Goal: Entertainment & Leisure: Browse casually

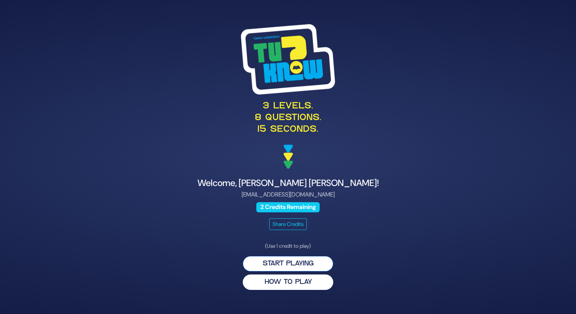
click at [301, 263] on button "Start Playing" at bounding box center [288, 263] width 90 height 15
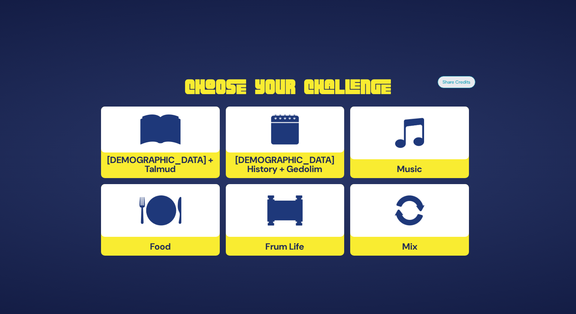
click at [179, 144] on img at bounding box center [160, 130] width 41 height 30
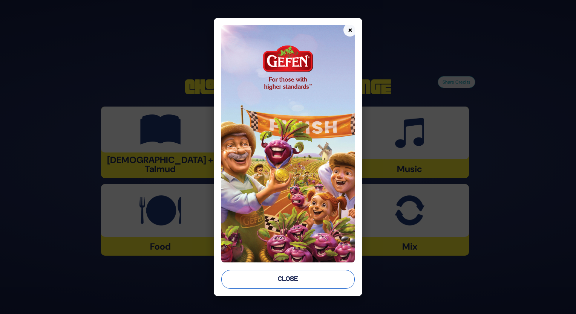
click at [286, 276] on button "Close" at bounding box center [288, 279] width 134 height 19
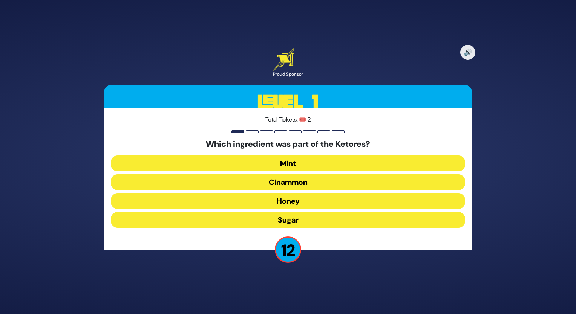
click at [294, 193] on button "Cinammon" at bounding box center [288, 201] width 354 height 16
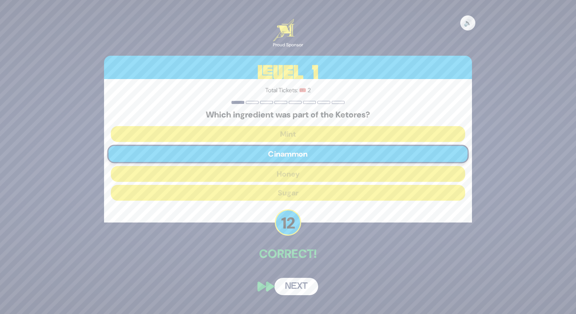
click at [296, 287] on button "Next" at bounding box center [296, 286] width 44 height 17
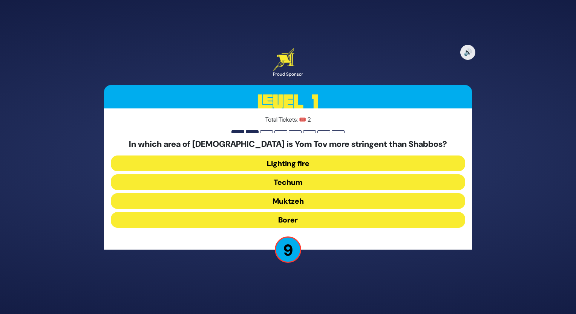
click at [287, 212] on button "Muktzeh" at bounding box center [288, 220] width 354 height 16
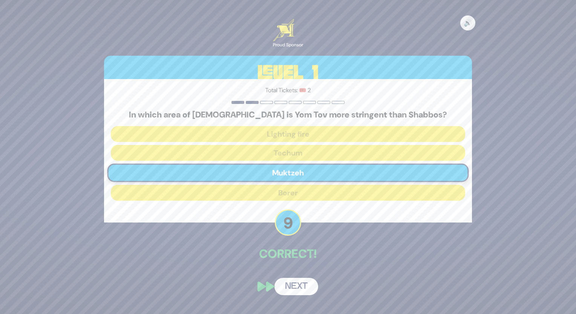
click at [288, 285] on button "Next" at bounding box center [296, 286] width 44 height 17
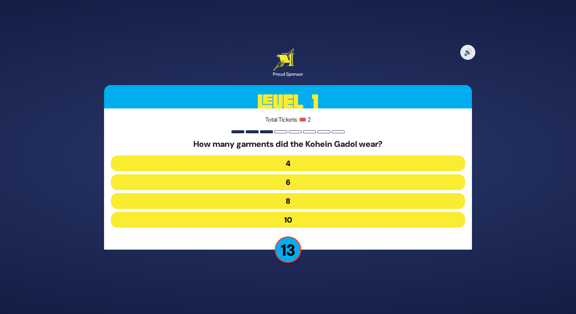
click at [283, 212] on button "8" at bounding box center [288, 220] width 354 height 16
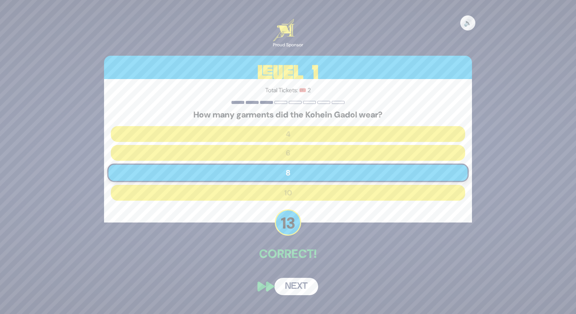
click at [299, 284] on button "Next" at bounding box center [296, 286] width 44 height 17
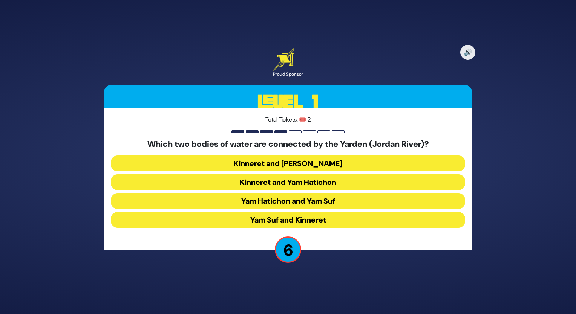
click at [303, 174] on button "Kinneret and Yam Hamelach" at bounding box center [288, 182] width 354 height 16
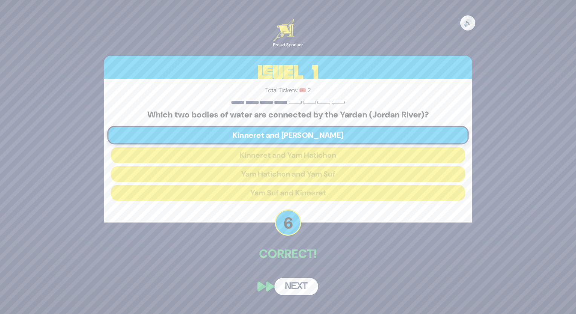
click at [303, 286] on button "Next" at bounding box center [296, 286] width 44 height 17
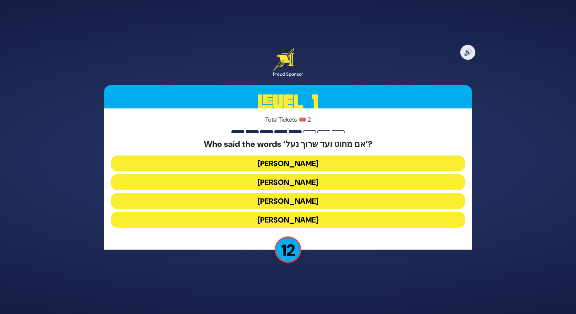
click at [287, 212] on button "Avraham Avinu" at bounding box center [288, 220] width 354 height 16
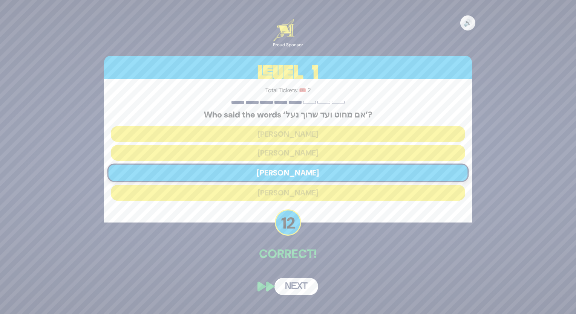
click at [296, 287] on button "Next" at bounding box center [296, 286] width 44 height 17
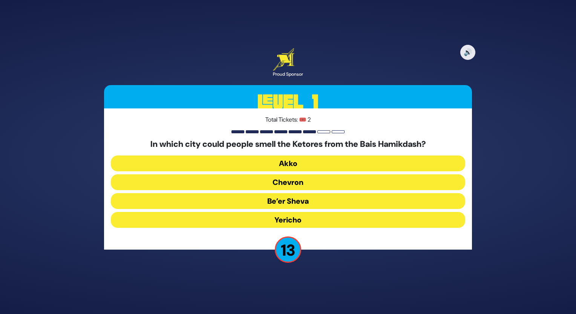
click at [285, 218] on button "Yericho" at bounding box center [288, 220] width 354 height 16
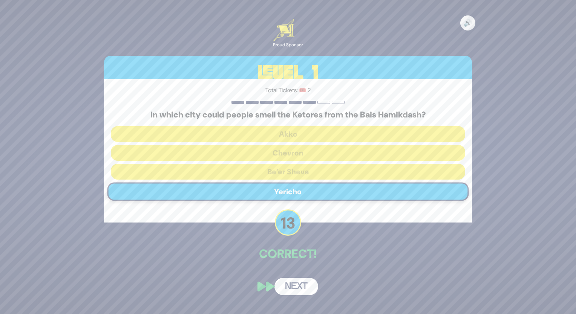
click at [295, 291] on button "Next" at bounding box center [296, 286] width 44 height 17
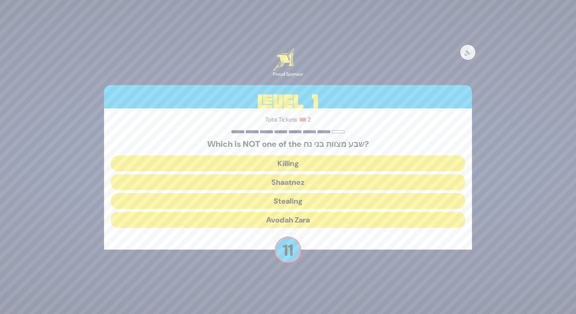
click at [282, 193] on button "Shaatnez" at bounding box center [288, 201] width 354 height 16
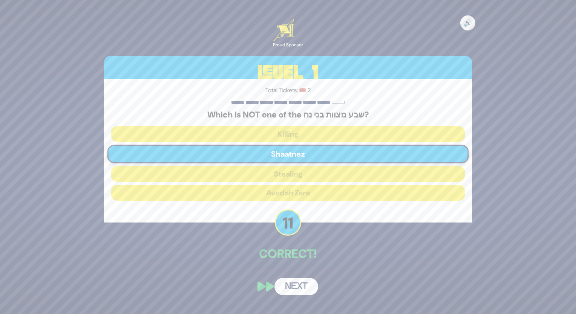
click at [301, 283] on button "Next" at bounding box center [296, 286] width 44 height 17
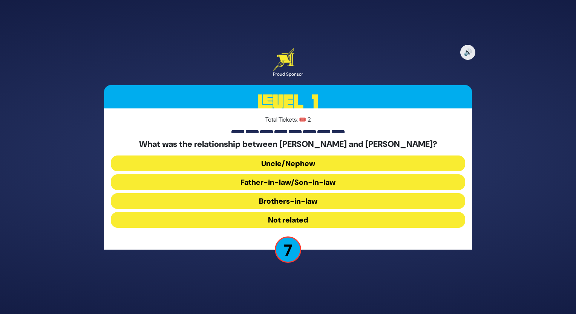
click at [311, 212] on button "Brothers-in-law" at bounding box center [288, 220] width 354 height 16
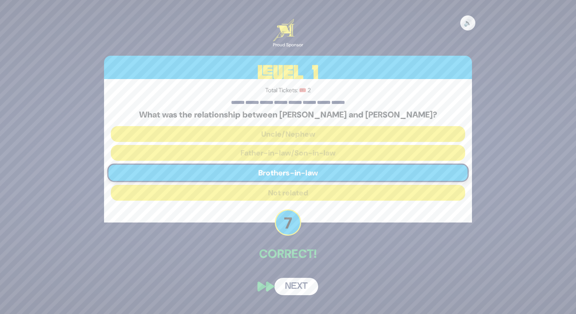
click at [300, 287] on button "Next" at bounding box center [296, 286] width 44 height 17
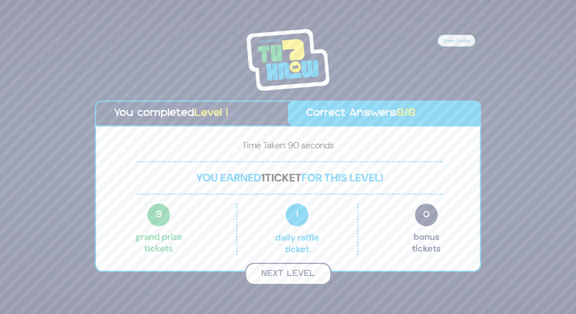
click at [283, 275] on button "Next Level" at bounding box center [288, 274] width 86 height 22
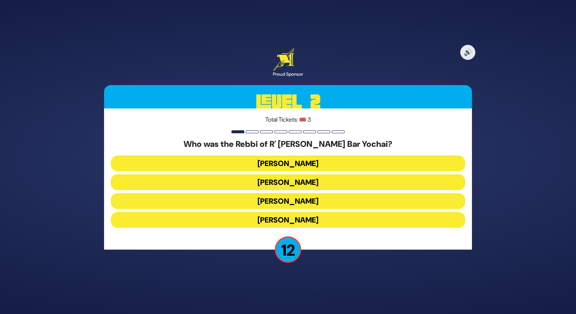
click at [286, 224] on button "Rabbi Akiva" at bounding box center [288, 220] width 354 height 16
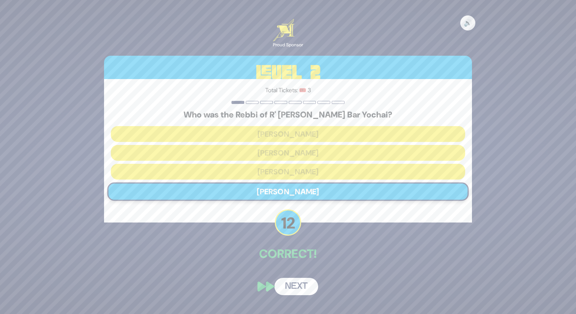
click at [296, 289] on button "Next" at bounding box center [296, 286] width 44 height 17
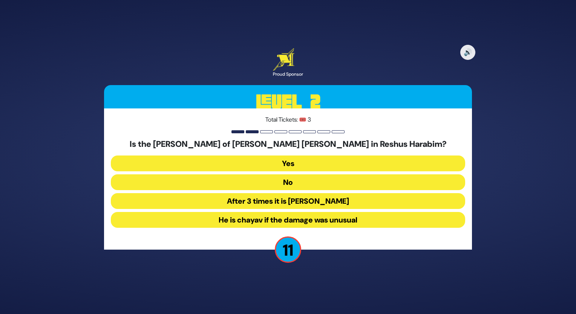
click at [297, 193] on button "No" at bounding box center [288, 201] width 354 height 16
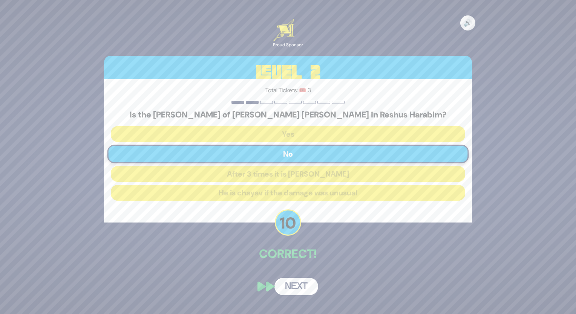
click at [298, 290] on button "Next" at bounding box center [296, 286] width 44 height 17
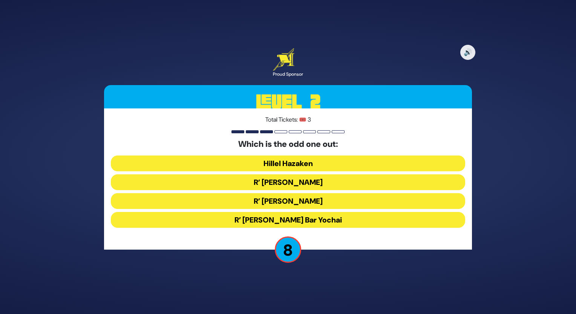
click at [296, 217] on button "R’ Shimon Bar Yochai" at bounding box center [288, 220] width 354 height 16
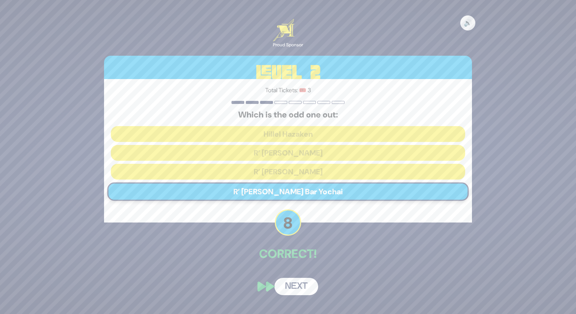
click at [296, 285] on button "Next" at bounding box center [296, 286] width 44 height 17
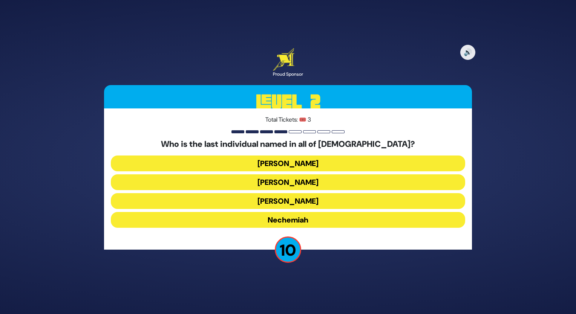
click at [299, 223] on button "Nechemiah" at bounding box center [288, 220] width 354 height 16
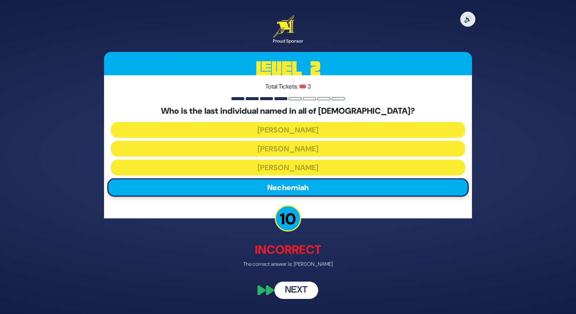
click at [294, 291] on button "Next" at bounding box center [296, 290] width 44 height 17
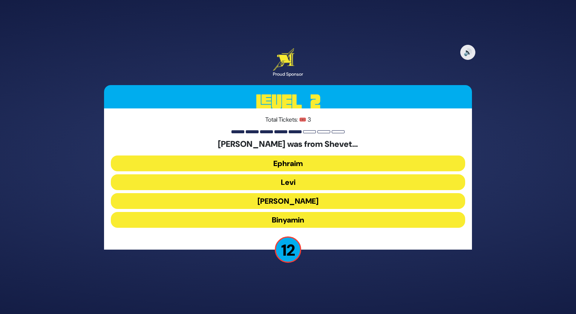
click at [286, 193] on button "Levi" at bounding box center [288, 201] width 354 height 16
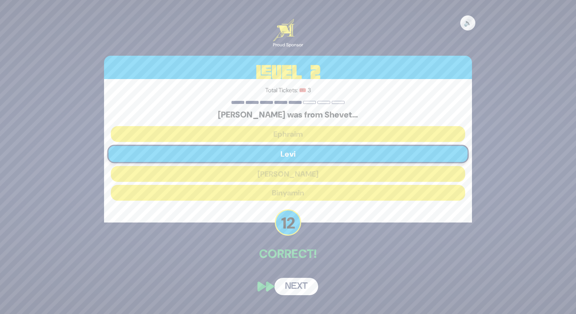
click at [295, 285] on button "Next" at bounding box center [296, 286] width 44 height 17
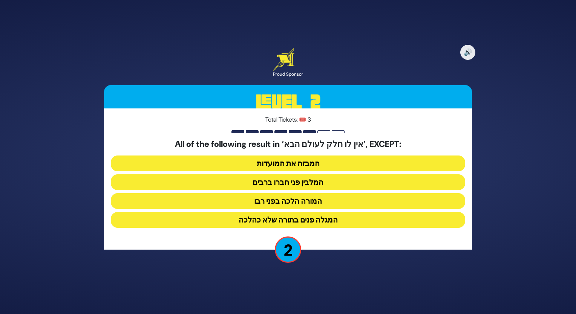
click at [295, 174] on button "המבזה את המועדות" at bounding box center [288, 182] width 354 height 16
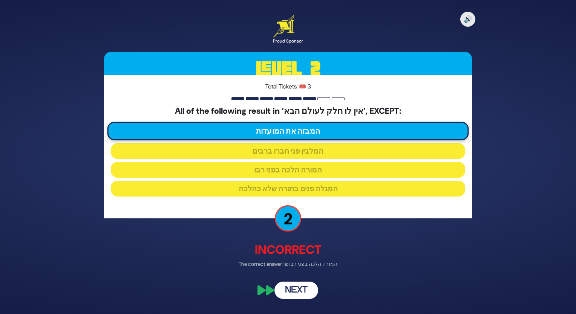
click at [293, 292] on button "Next" at bounding box center [296, 290] width 44 height 17
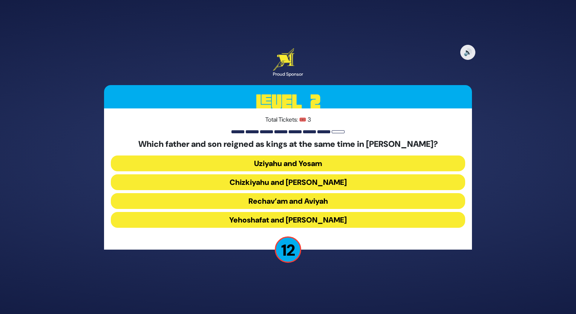
click at [284, 174] on button "Uziyahu and Yosam" at bounding box center [288, 182] width 354 height 16
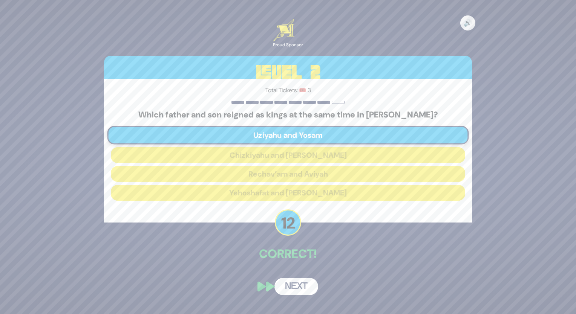
click at [292, 288] on button "Next" at bounding box center [296, 286] width 44 height 17
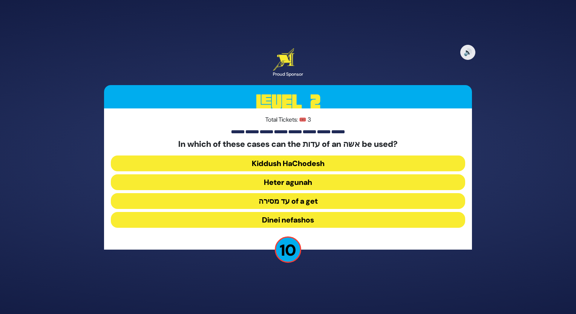
click at [306, 193] on button "Heter agunah" at bounding box center [288, 201] width 354 height 16
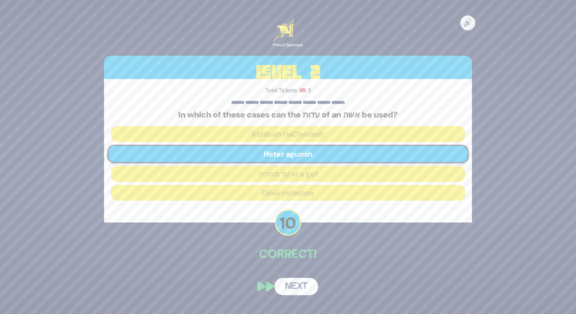
click at [306, 283] on button "Next" at bounding box center [296, 286] width 44 height 17
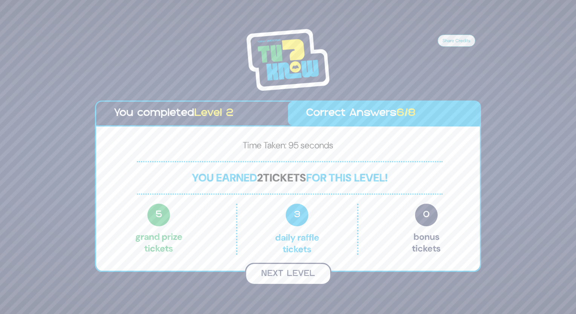
click at [297, 279] on button "Next Level" at bounding box center [288, 274] width 86 height 22
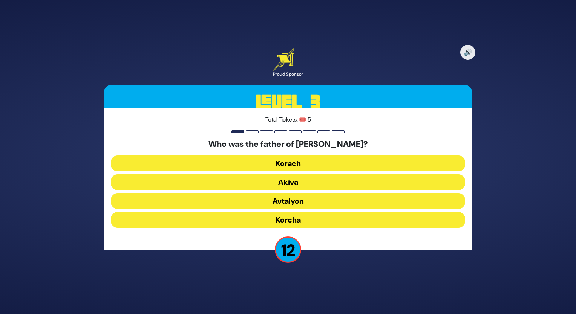
click at [283, 193] on button "Akiva" at bounding box center [288, 201] width 354 height 16
click at [283, 180] on div "Who was the father of R’ Yehoshua Ben Korcha? Korach Akiva Avtalyon Korcha" at bounding box center [288, 184] width 354 height 91
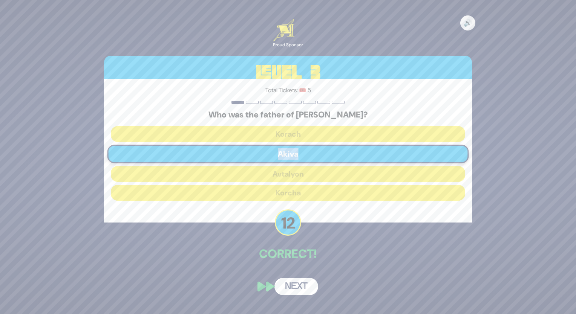
click at [294, 289] on button "Next" at bounding box center [296, 286] width 44 height 17
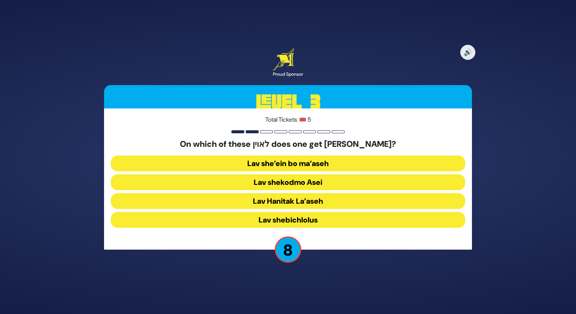
click at [316, 212] on button "Lav Hanitak La’aseh" at bounding box center [288, 220] width 354 height 16
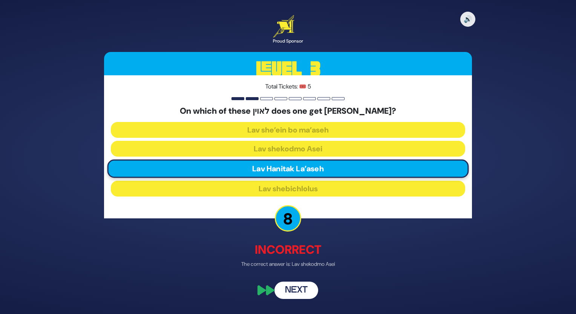
click at [291, 291] on button "Next" at bounding box center [296, 290] width 44 height 17
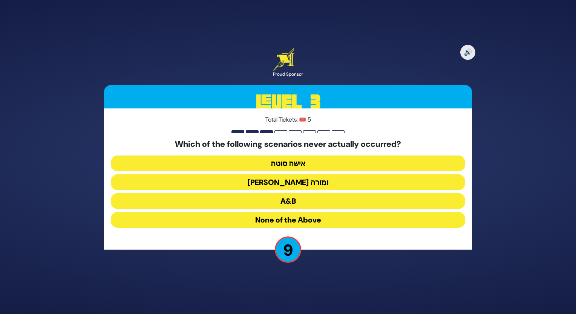
drag, startPoint x: 286, startPoint y: 184, endPoint x: 220, endPoint y: 280, distance: 116.5
click at [220, 280] on div "🔊 Proud Sponsor Level 3 Total Tickets: 🎟️ 5 Which of the following scenarios ne…" at bounding box center [288, 157] width 576 height 314
click at [276, 193] on button "בן סורר ומורה" at bounding box center [288, 201] width 354 height 16
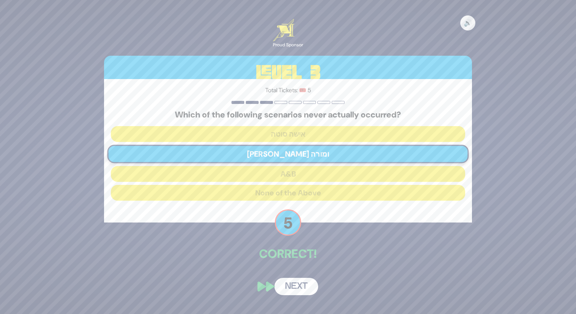
click at [299, 289] on button "Next" at bounding box center [296, 286] width 44 height 17
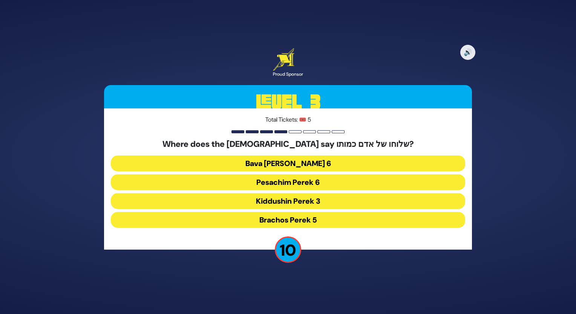
click at [293, 222] on button "Brachos Perek 5" at bounding box center [288, 220] width 354 height 16
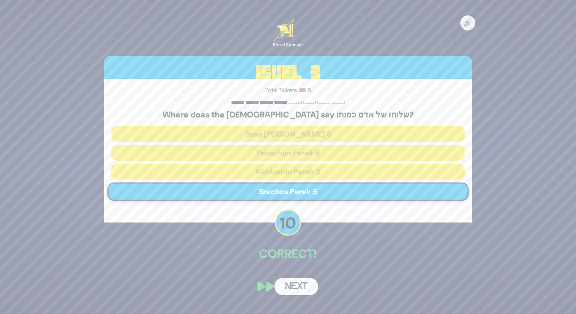
click at [288, 284] on button "Next" at bounding box center [296, 286] width 44 height 17
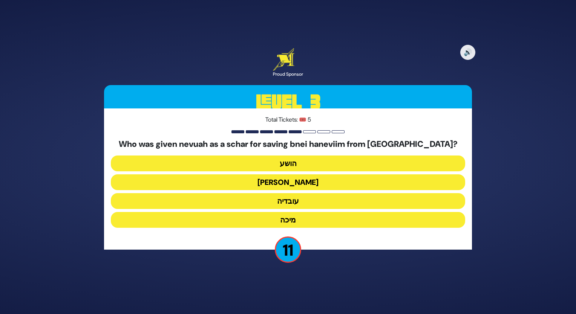
click at [296, 212] on button "עובדיה" at bounding box center [288, 220] width 354 height 16
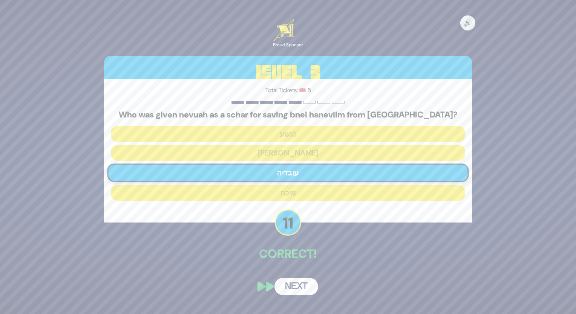
click at [306, 289] on button "Next" at bounding box center [296, 286] width 44 height 17
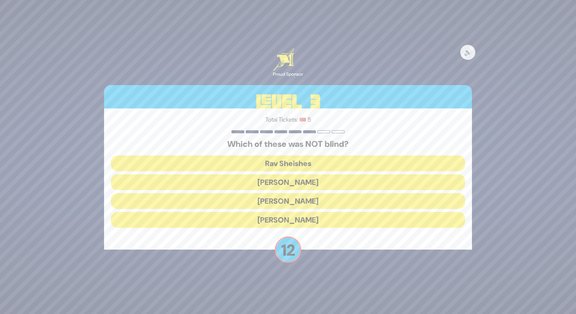
click at [303, 224] on button "Rav Yochanan" at bounding box center [288, 220] width 354 height 16
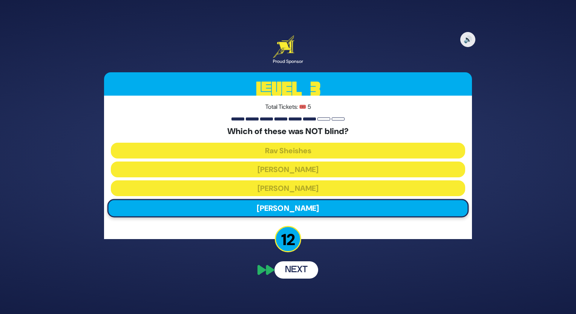
click at [298, 279] on div "🔊 Proud Sponsor Level 3 Total Tickets: 🎟️ 5 Which of these was NOT blind? Rav S…" at bounding box center [288, 156] width 386 height 261
click at [298, 268] on button "Next" at bounding box center [296, 269] width 44 height 17
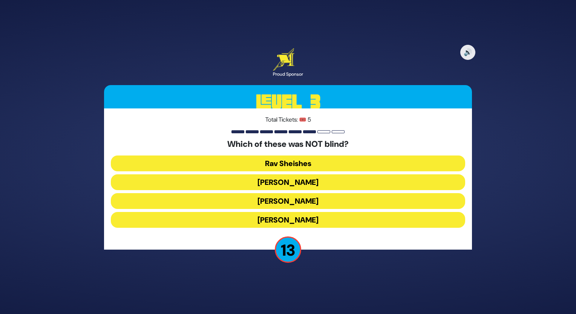
click at [292, 218] on button "Rav Yochanan" at bounding box center [288, 220] width 354 height 16
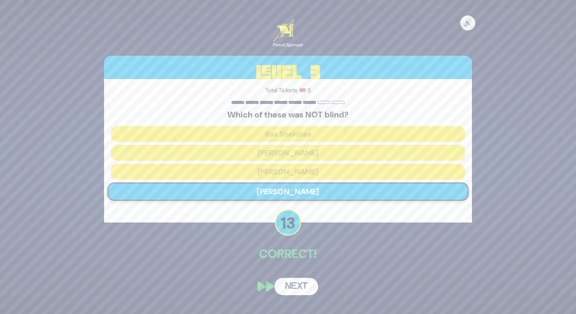
click at [289, 288] on button "Next" at bounding box center [296, 286] width 44 height 17
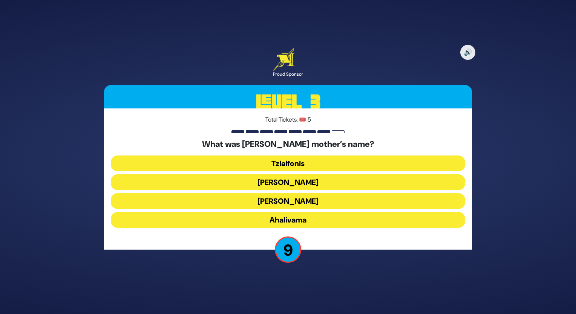
click at [295, 212] on button "Amaslai Bas Orvasa" at bounding box center [288, 220] width 354 height 16
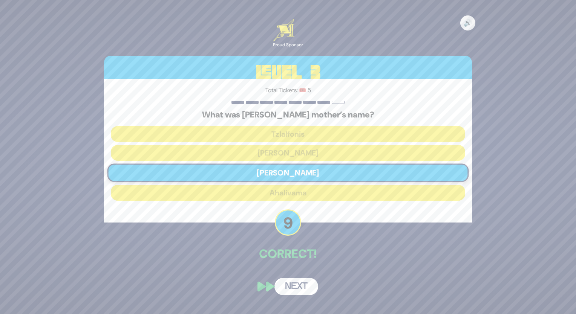
click at [302, 290] on button "Next" at bounding box center [296, 286] width 44 height 17
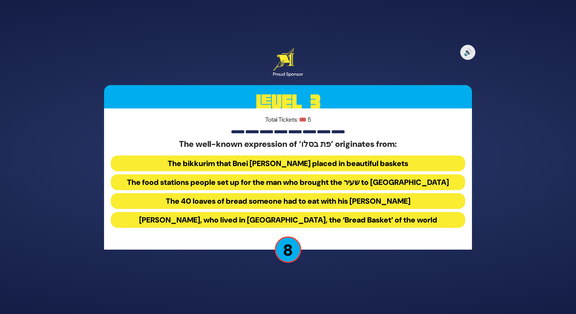
click at [303, 193] on button "The food stations people set up for the man who brought the שעיר to עזאזל" at bounding box center [288, 201] width 354 height 16
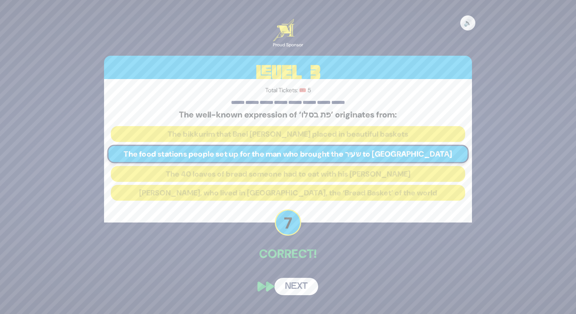
click at [297, 286] on button "Next" at bounding box center [296, 286] width 44 height 17
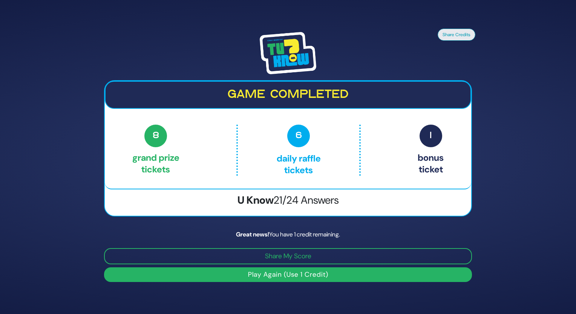
click at [301, 275] on button "Play Again (Use 1 Credit)" at bounding box center [288, 274] width 368 height 15
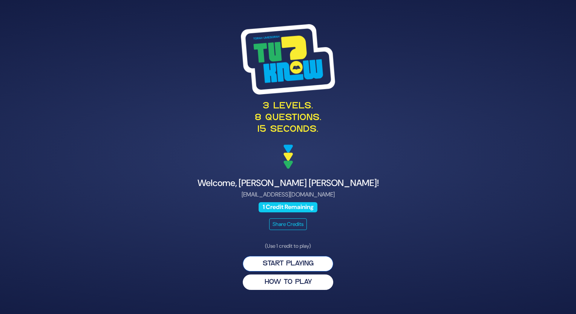
click at [316, 264] on button "Start Playing" at bounding box center [288, 263] width 90 height 15
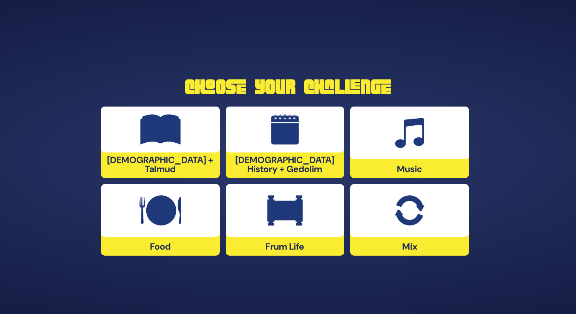
click at [259, 141] on div at bounding box center [285, 130] width 119 height 46
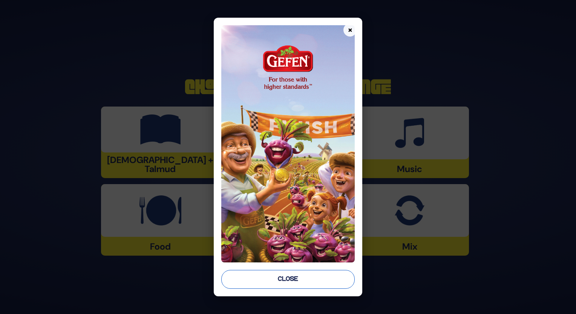
click at [298, 282] on button "Close" at bounding box center [288, 279] width 134 height 19
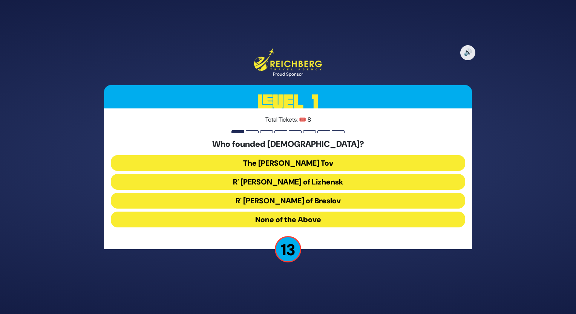
click at [297, 174] on button "The [PERSON_NAME] Tov" at bounding box center [288, 182] width 354 height 16
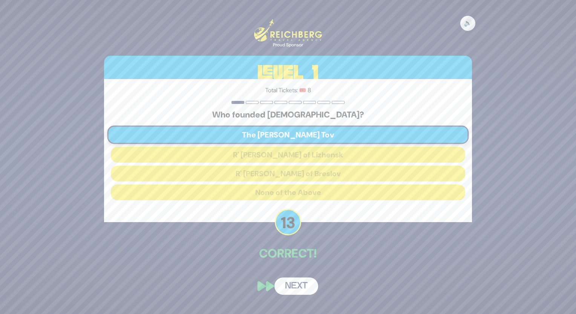
click at [300, 291] on button "Next" at bounding box center [296, 286] width 44 height 17
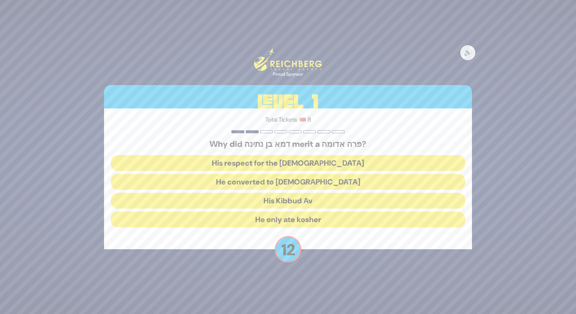
click at [307, 212] on button "His Kibbud Av" at bounding box center [288, 220] width 354 height 16
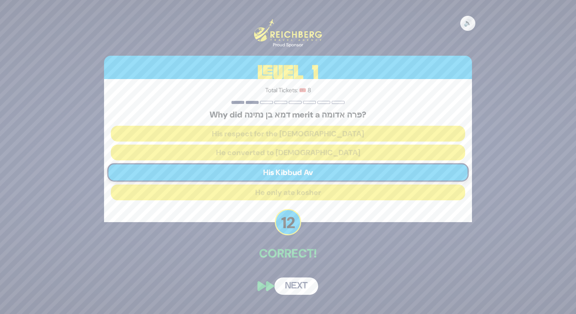
click at [302, 290] on button "Next" at bounding box center [296, 286] width 44 height 17
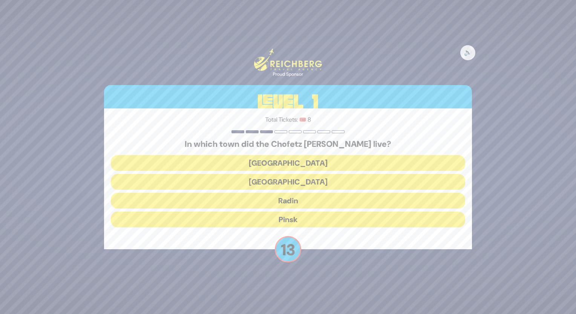
click at [286, 212] on button "Radin" at bounding box center [288, 220] width 354 height 16
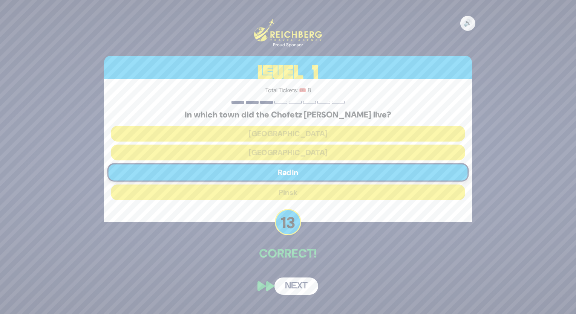
click at [298, 281] on button "Next" at bounding box center [296, 286] width 44 height 17
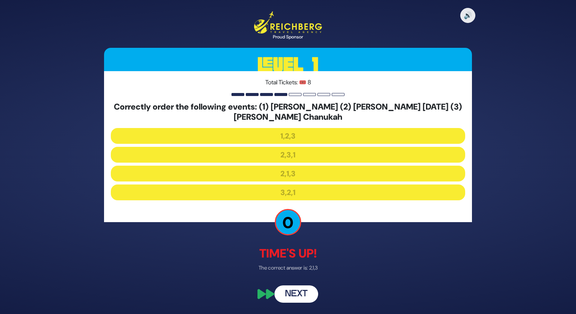
click at [301, 298] on button "Next" at bounding box center [296, 294] width 44 height 17
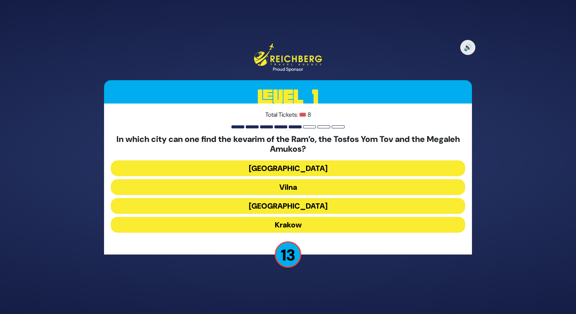
click at [297, 232] on button "Krakow" at bounding box center [288, 225] width 354 height 16
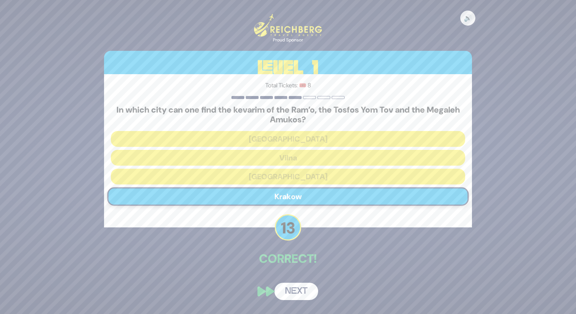
click at [292, 286] on button "Next" at bounding box center [296, 291] width 44 height 17
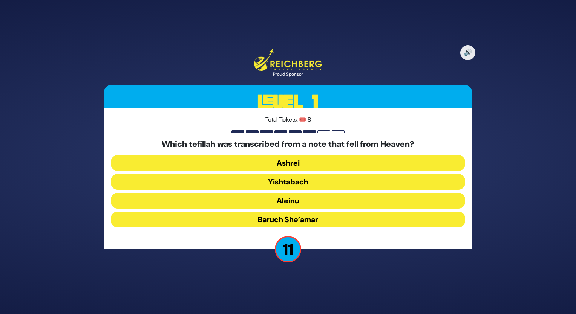
click at [306, 212] on button "Aleinu" at bounding box center [288, 220] width 354 height 16
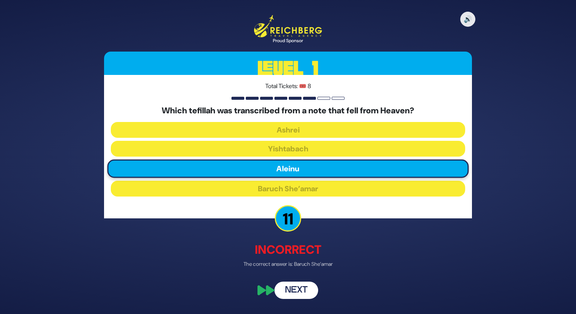
click at [309, 289] on button "Next" at bounding box center [296, 290] width 44 height 17
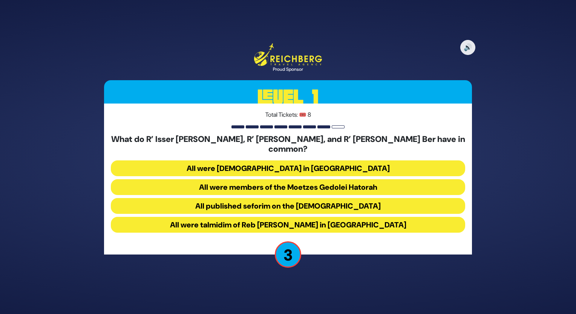
click at [323, 217] on button "All published seforim on the [DEMOGRAPHIC_DATA]" at bounding box center [288, 225] width 354 height 16
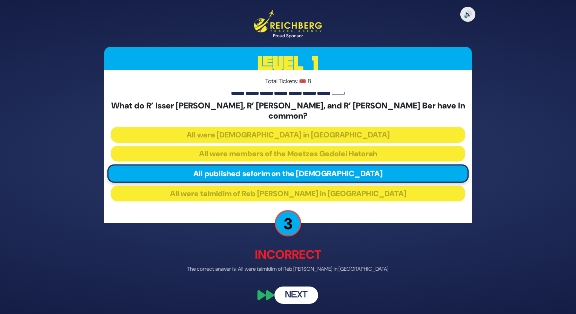
click at [296, 290] on button "Next" at bounding box center [296, 295] width 44 height 17
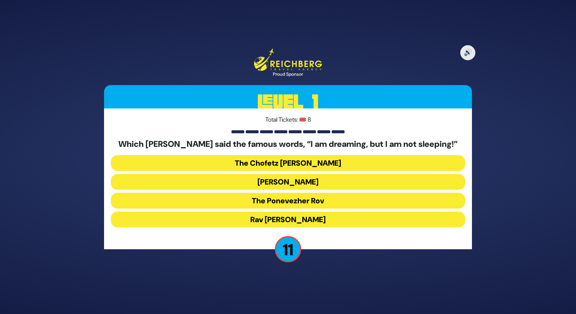
click at [292, 212] on button "The Ponevezher Rov" at bounding box center [288, 220] width 354 height 16
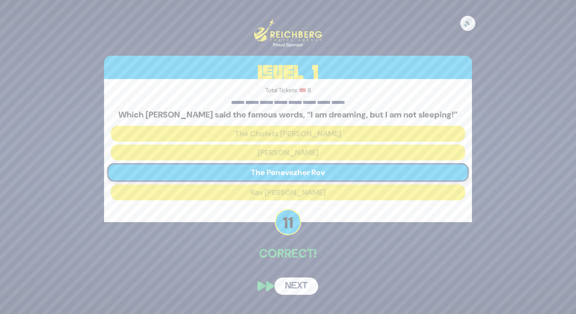
click at [304, 289] on button "Next" at bounding box center [296, 286] width 44 height 17
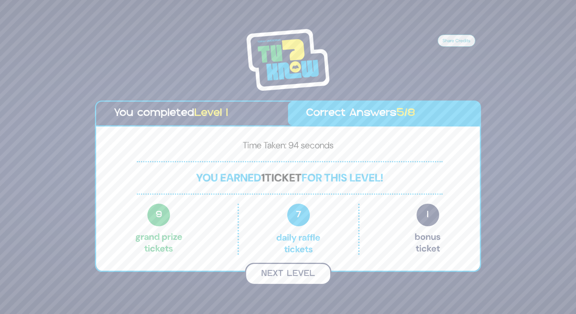
click at [300, 275] on button "Next Level" at bounding box center [288, 274] width 86 height 22
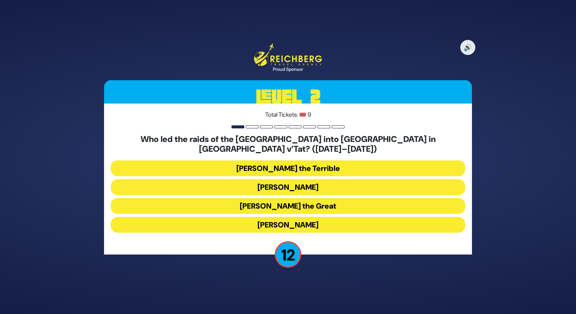
click at [301, 198] on button "[PERSON_NAME]" at bounding box center [288, 206] width 354 height 16
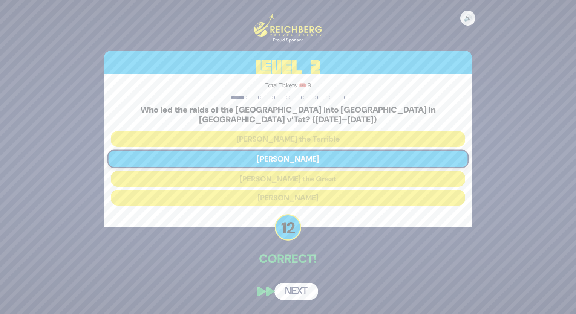
click at [303, 293] on button "Next" at bounding box center [296, 291] width 44 height 17
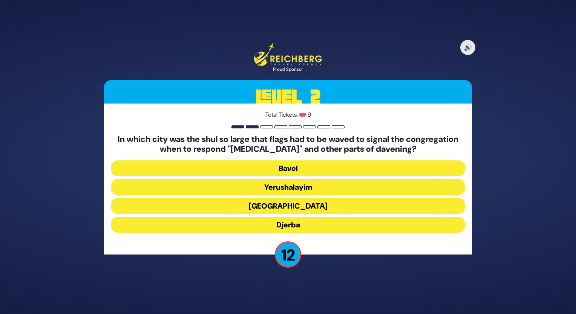
click at [303, 217] on button "[GEOGRAPHIC_DATA]" at bounding box center [288, 225] width 354 height 16
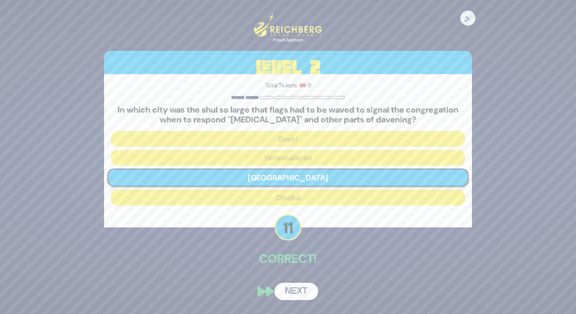
click at [302, 295] on button "Next" at bounding box center [296, 291] width 44 height 17
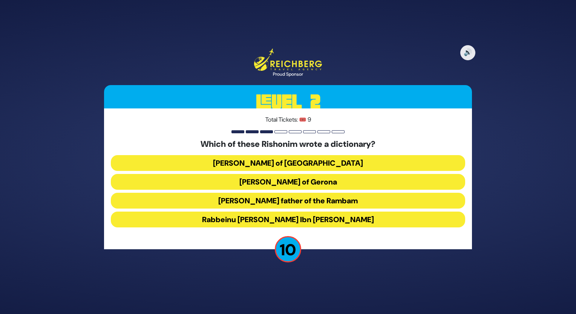
click at [302, 174] on button "[PERSON_NAME] of [GEOGRAPHIC_DATA]" at bounding box center [288, 182] width 354 height 16
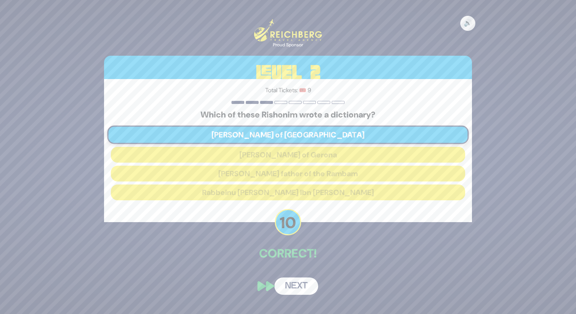
click at [306, 285] on button "Next" at bounding box center [296, 286] width 44 height 17
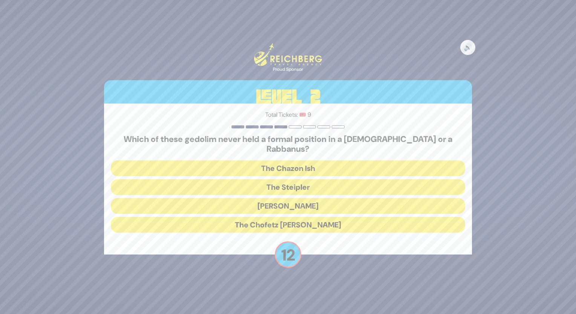
click at [299, 179] on button "The Chazon Ish" at bounding box center [288, 187] width 354 height 16
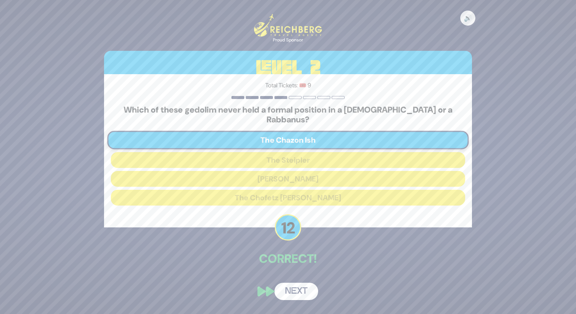
click at [301, 283] on button "Next" at bounding box center [296, 291] width 44 height 17
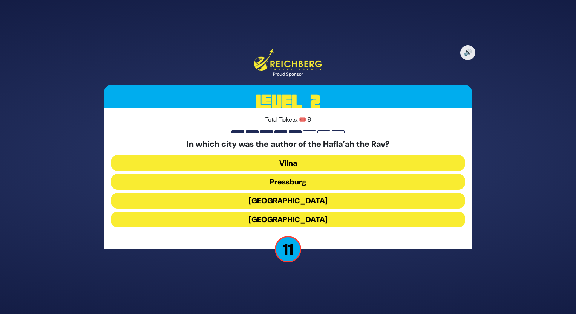
click at [300, 212] on button "[GEOGRAPHIC_DATA]" at bounding box center [288, 220] width 354 height 16
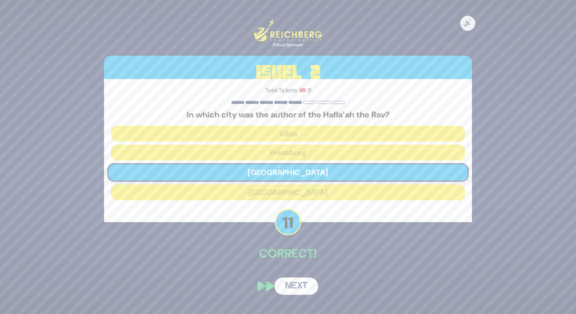
click at [306, 287] on button "Next" at bounding box center [296, 286] width 44 height 17
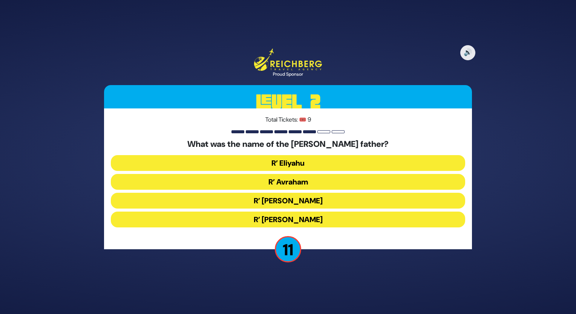
click at [299, 212] on button "R’ [PERSON_NAME]" at bounding box center [288, 220] width 354 height 16
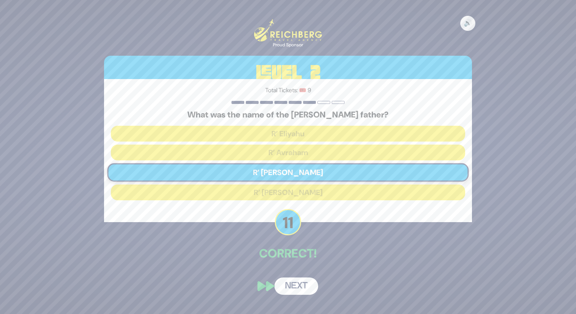
click at [306, 283] on button "Next" at bounding box center [296, 286] width 44 height 17
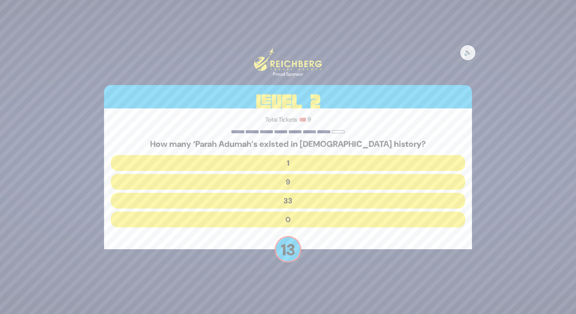
click at [280, 193] on button "9" at bounding box center [288, 201] width 354 height 16
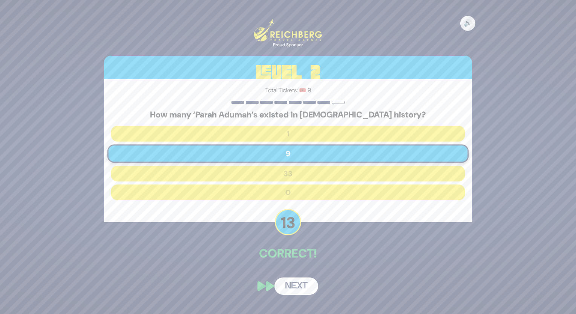
click at [302, 283] on button "Next" at bounding box center [296, 286] width 44 height 17
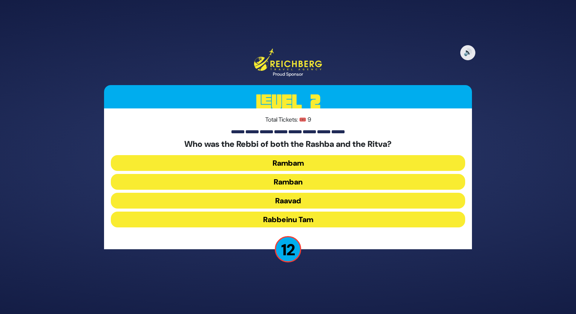
click at [282, 193] on button "Ramban" at bounding box center [288, 201] width 354 height 16
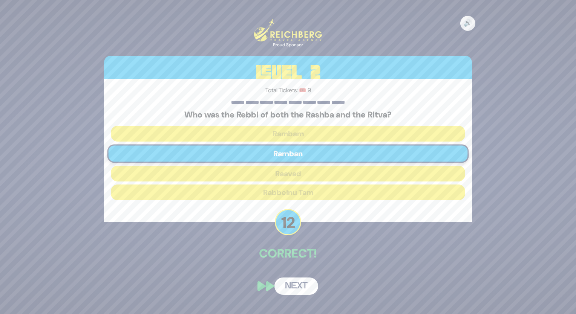
click at [293, 288] on button "Next" at bounding box center [296, 286] width 44 height 17
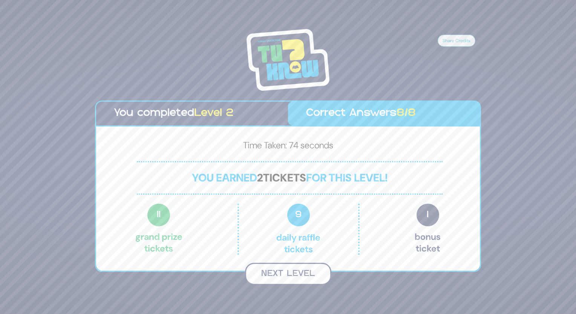
click at [295, 273] on button "Next Level" at bounding box center [288, 274] width 86 height 22
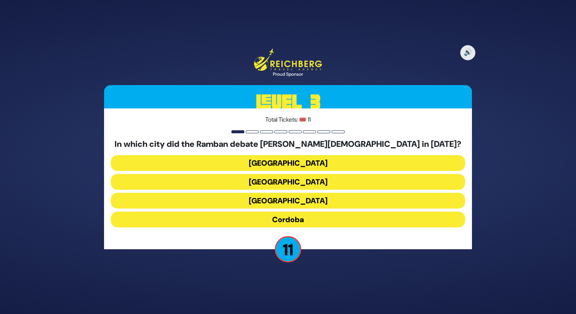
click at [276, 174] on button "[GEOGRAPHIC_DATA]" at bounding box center [288, 182] width 354 height 16
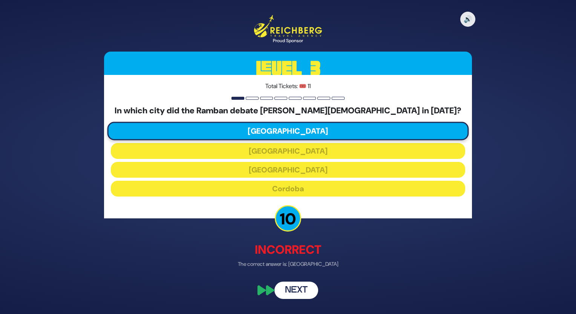
click at [301, 286] on button "Next" at bounding box center [296, 290] width 44 height 17
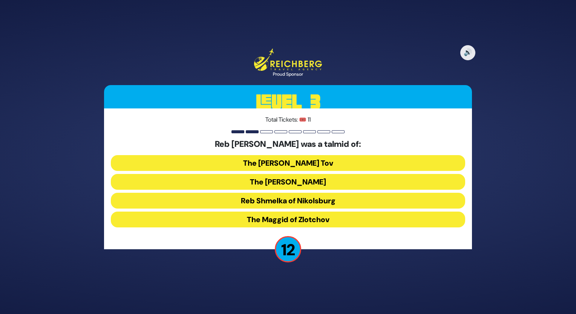
click at [307, 212] on button "Reb Shmelka of Nikolsburg" at bounding box center [288, 220] width 354 height 16
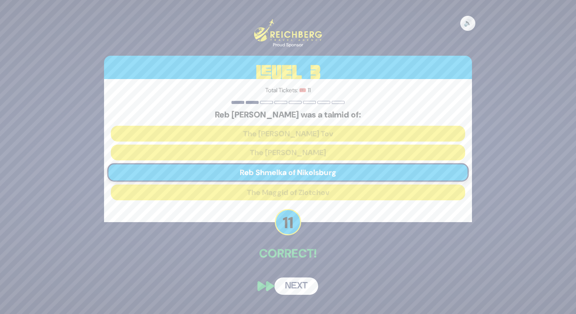
click at [303, 286] on button "Next" at bounding box center [296, 286] width 44 height 17
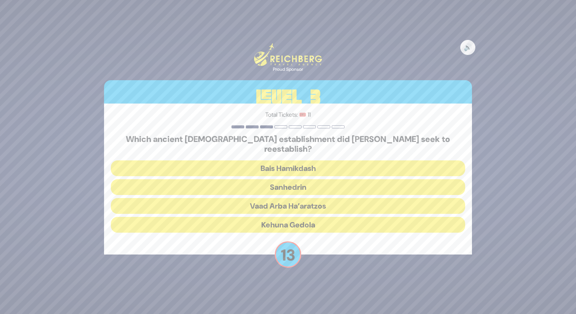
click at [290, 198] on button "Sanhedrin" at bounding box center [288, 206] width 354 height 16
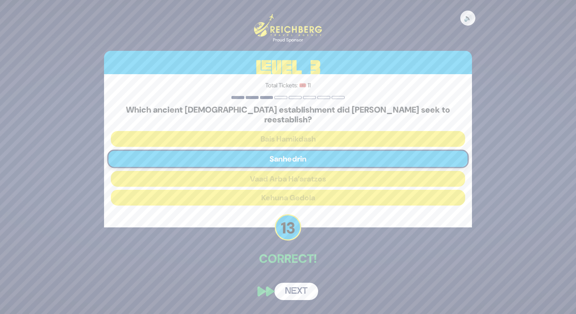
click at [299, 287] on button "Next" at bounding box center [296, 291] width 44 height 17
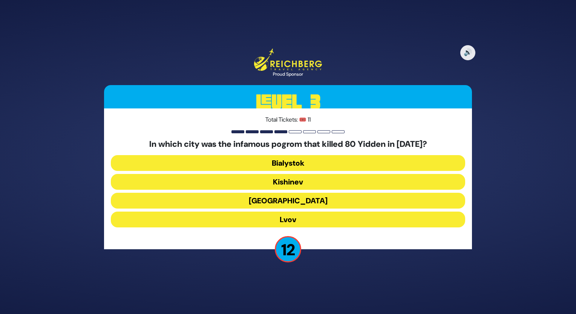
click at [283, 193] on button "Kishinev" at bounding box center [288, 201] width 354 height 16
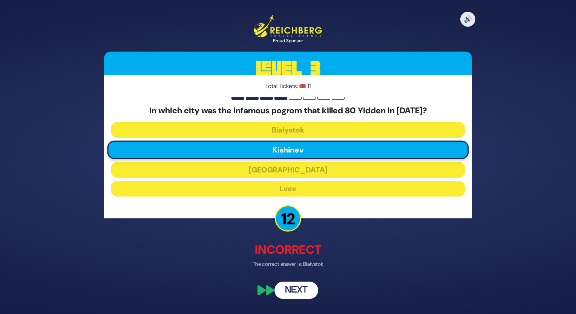
click at [306, 289] on button "Next" at bounding box center [296, 290] width 44 height 17
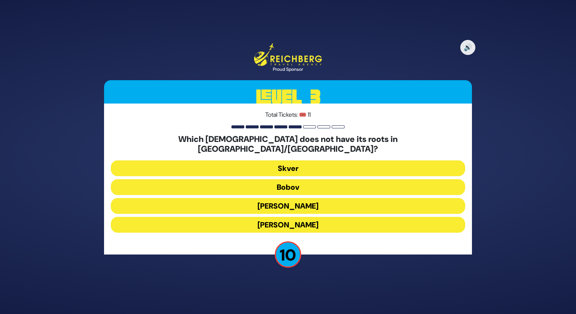
click at [288, 179] on button "Skver" at bounding box center [288, 187] width 354 height 16
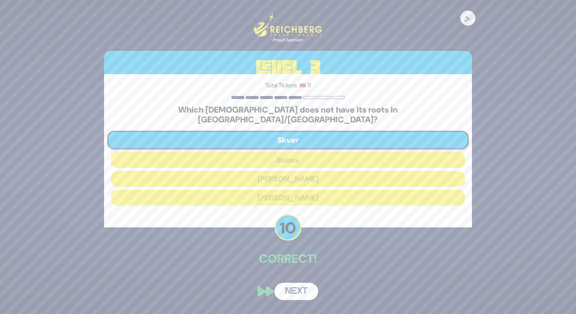
click at [301, 290] on button "Next" at bounding box center [296, 291] width 44 height 17
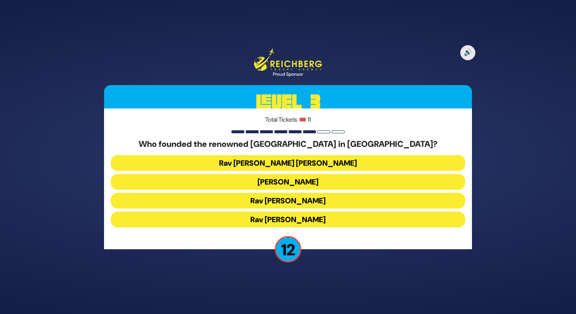
click at [310, 219] on button "Rav [PERSON_NAME]" at bounding box center [288, 220] width 354 height 16
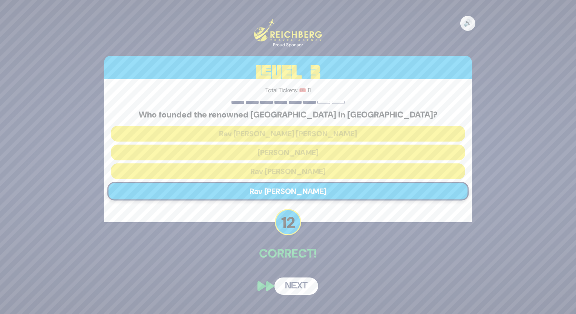
click at [303, 278] on button "Next" at bounding box center [296, 286] width 44 height 17
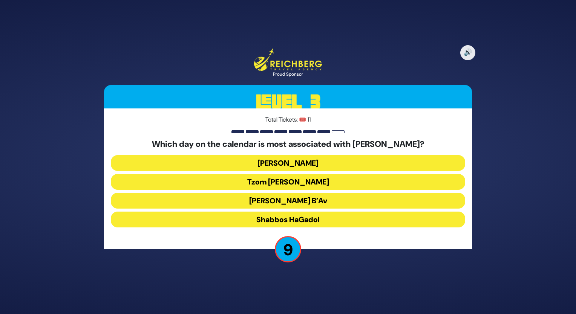
click at [290, 174] on button "[PERSON_NAME]" at bounding box center [288, 182] width 354 height 16
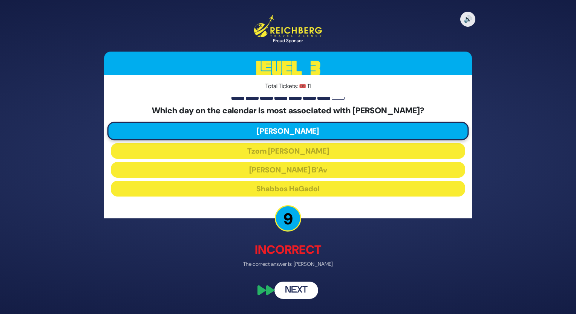
click at [305, 289] on button "Next" at bounding box center [296, 290] width 44 height 17
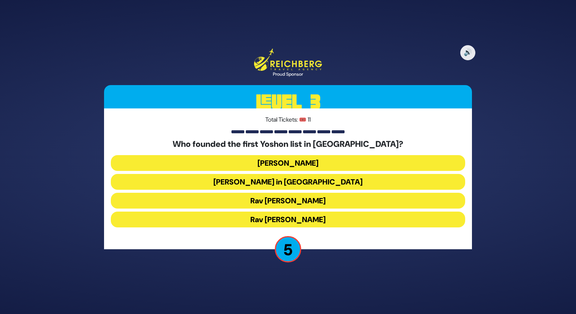
click at [307, 174] on button "[PERSON_NAME]" at bounding box center [288, 182] width 354 height 16
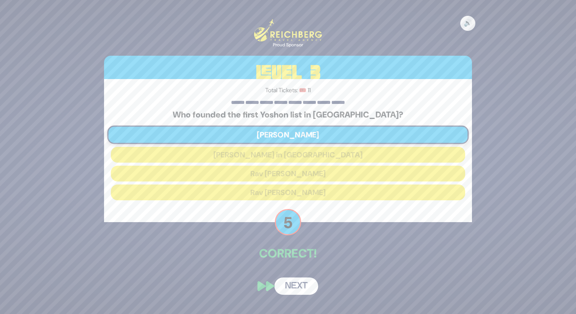
click at [298, 280] on button "Next" at bounding box center [296, 286] width 44 height 17
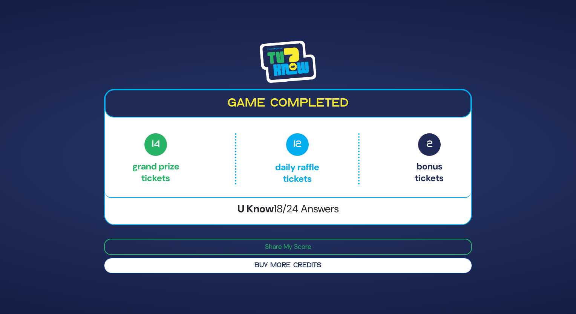
click at [179, 264] on button "Buy More Credits" at bounding box center [288, 265] width 368 height 15
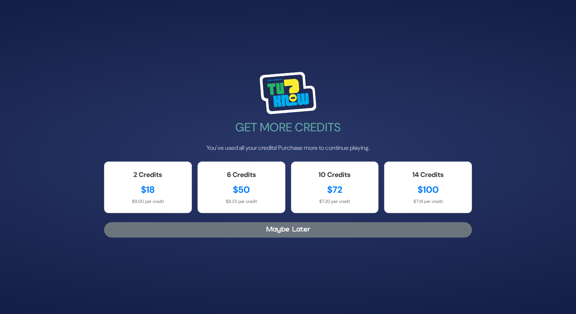
click at [216, 232] on button "Maybe Later" at bounding box center [288, 229] width 368 height 15
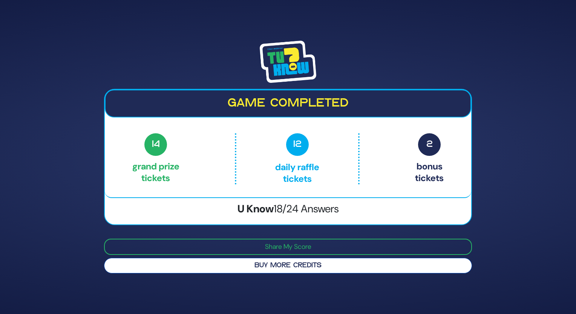
click at [228, 263] on button "Buy More Credits" at bounding box center [288, 265] width 368 height 15
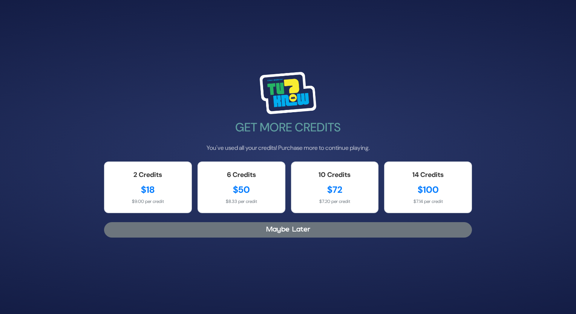
click at [281, 232] on button "Maybe Later" at bounding box center [288, 229] width 368 height 15
